Goal: Information Seeking & Learning: Find specific page/section

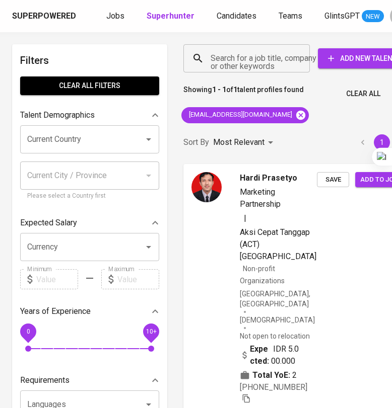
scroll to position [0, 13]
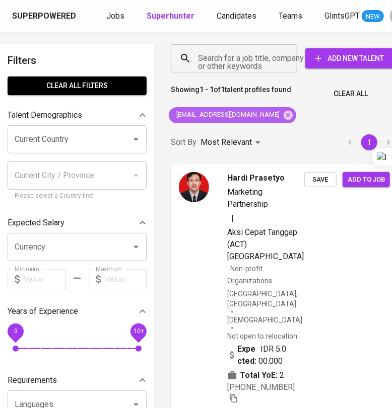
click at [283, 115] on icon at bounding box center [287, 114] width 9 height 9
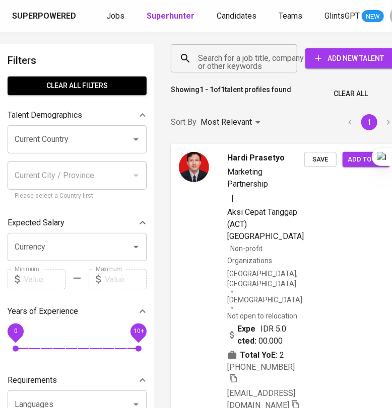
click at [234, 59] on input "Search for a job title, company or other keywords" at bounding box center [236, 58] width 82 height 19
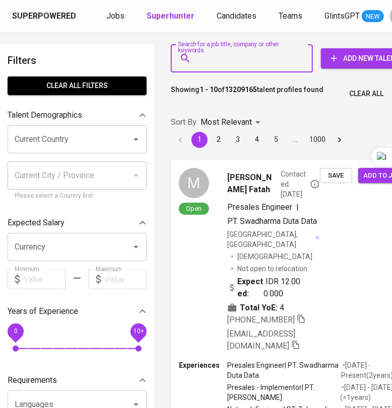
paste input "[PERSON_NAME]"
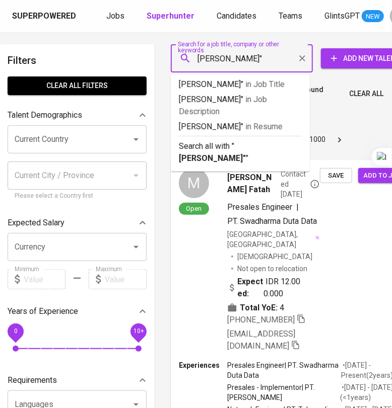
type input ""[PERSON_NAME]""
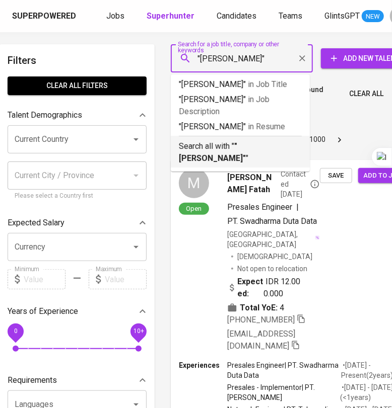
click at [225, 165] on p "Search all with " "[PERSON_NAME]" "" at bounding box center [240, 152] width 123 height 24
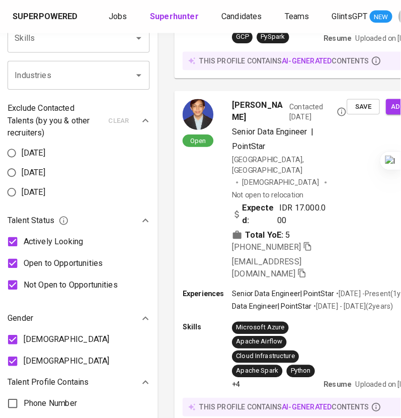
scroll to position [629, 13]
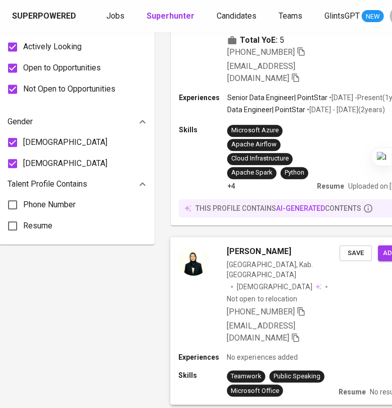
click at [376, 263] on div "[PERSON_NAME] Akhiri Indonesia, Kab. Bogor [DEMOGRAPHIC_DATA] Not open to reloc…" at bounding box center [301, 294] width 263 height 115
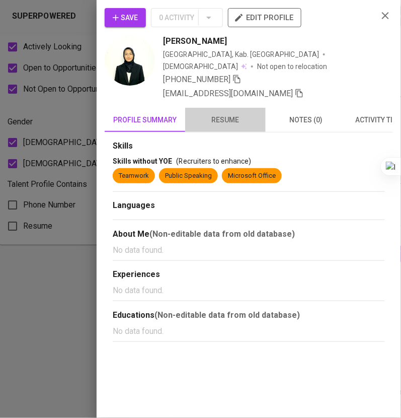
click at [226, 114] on span "resume" at bounding box center [225, 120] width 68 height 13
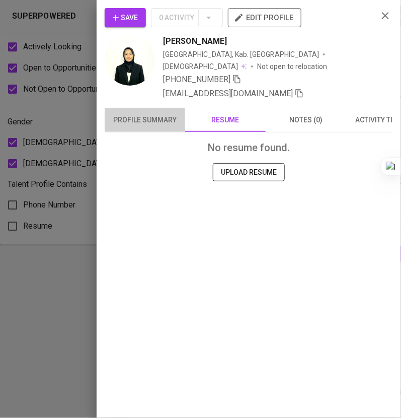
click at [138, 114] on span "profile summary" at bounding box center [145, 120] width 68 height 13
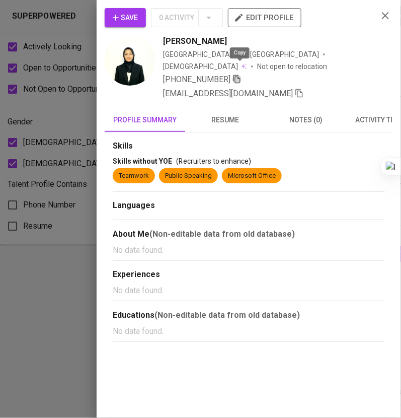
click at [239, 74] on icon "button" at bounding box center [237, 78] width 9 height 9
